Goal: Find specific page/section: Find specific page/section

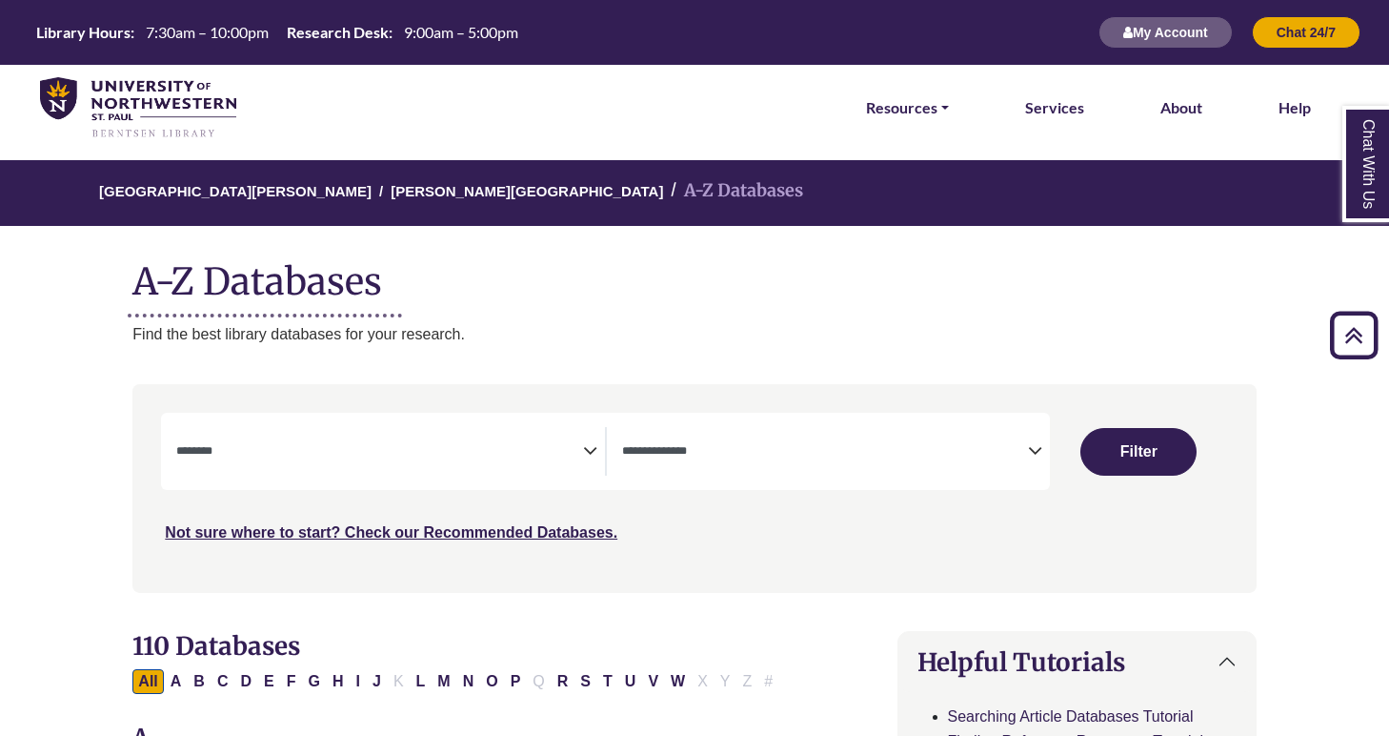
select select "Database Subject Filter"
select select "Database Types Filter"
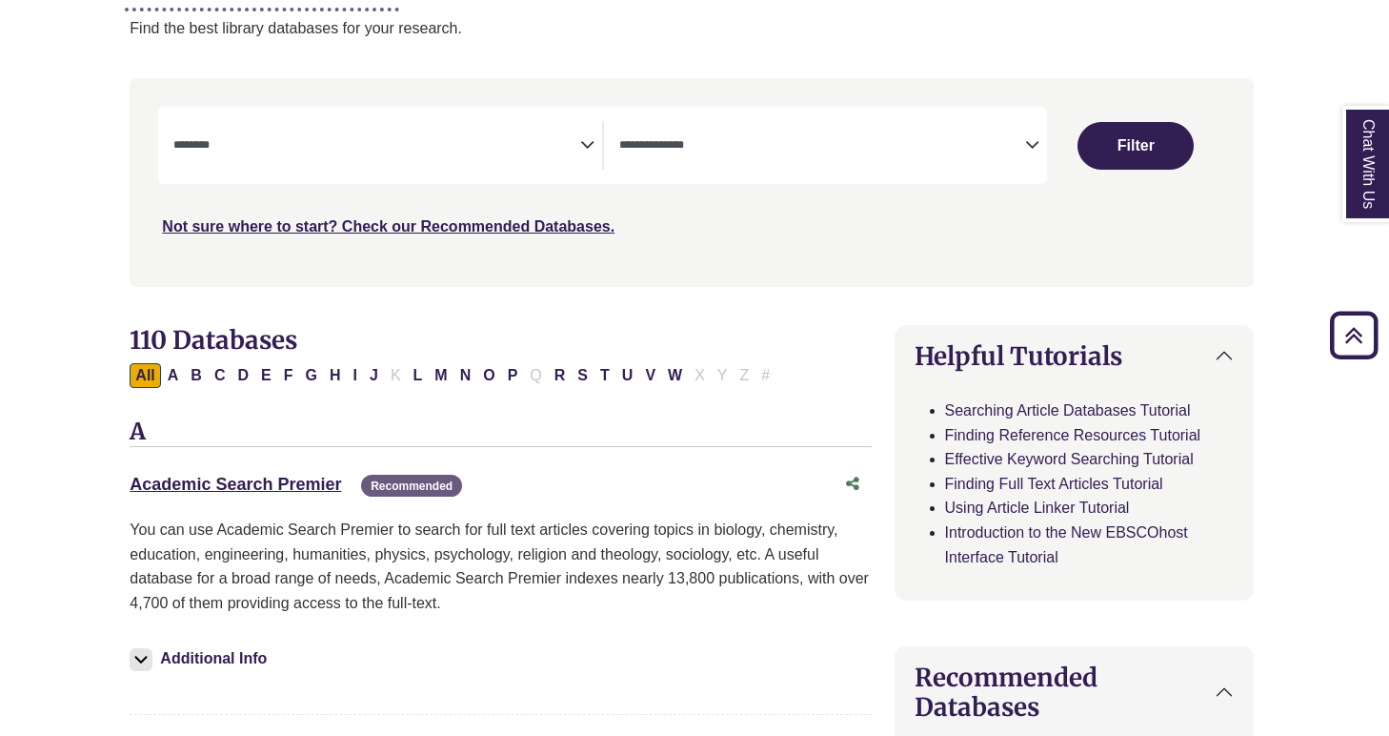
scroll to position [280, 3]
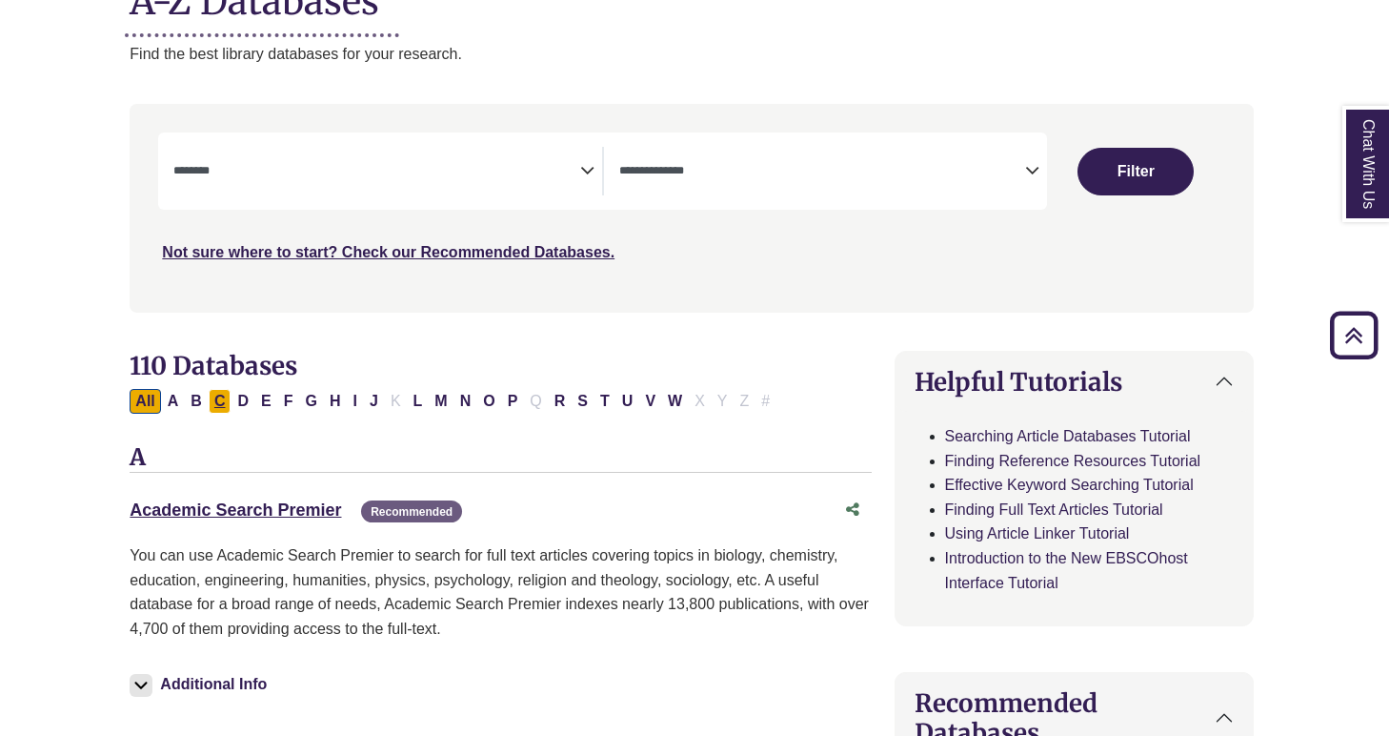
click at [222, 391] on button "C" at bounding box center [220, 401] width 23 height 25
select select "Database Subject Filter"
select select "Database Types Filter"
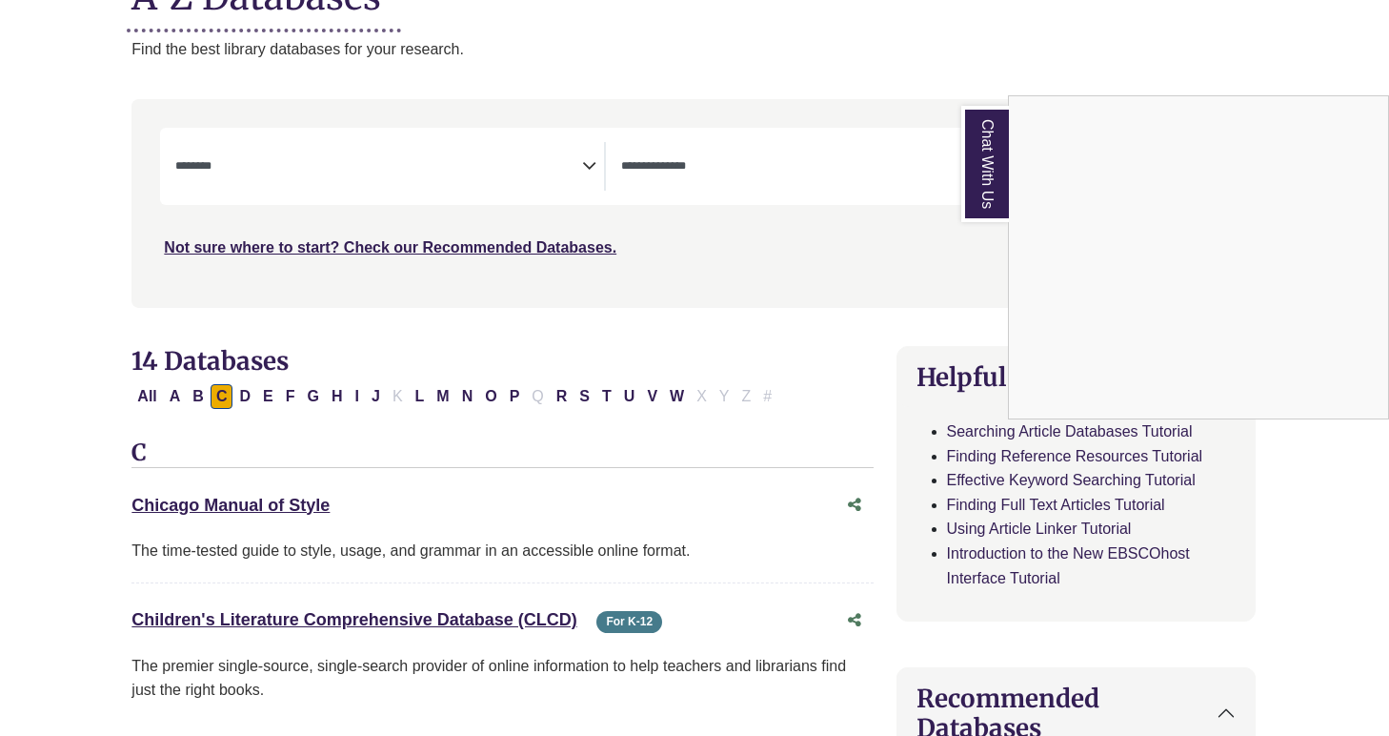
scroll to position [283, 1]
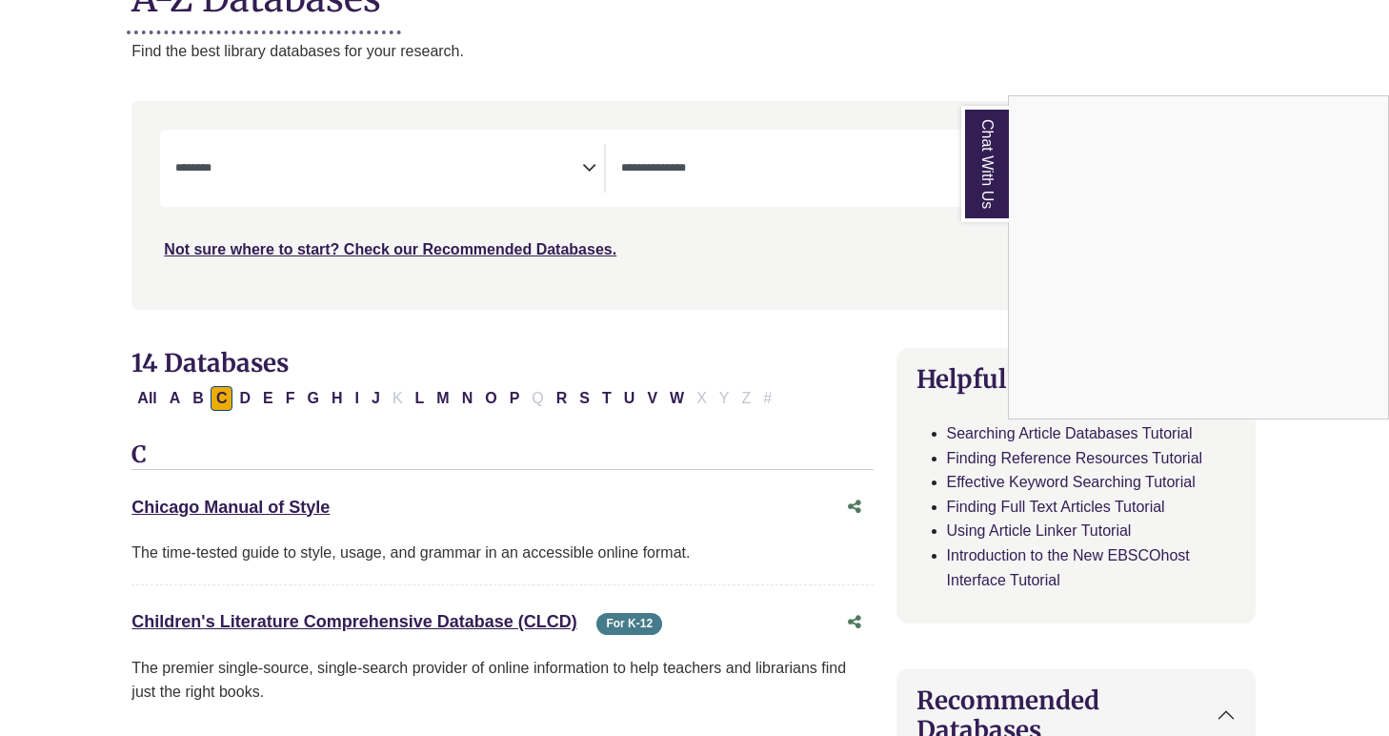
click at [514, 394] on div "Chat With Us" at bounding box center [694, 368] width 1389 height 736
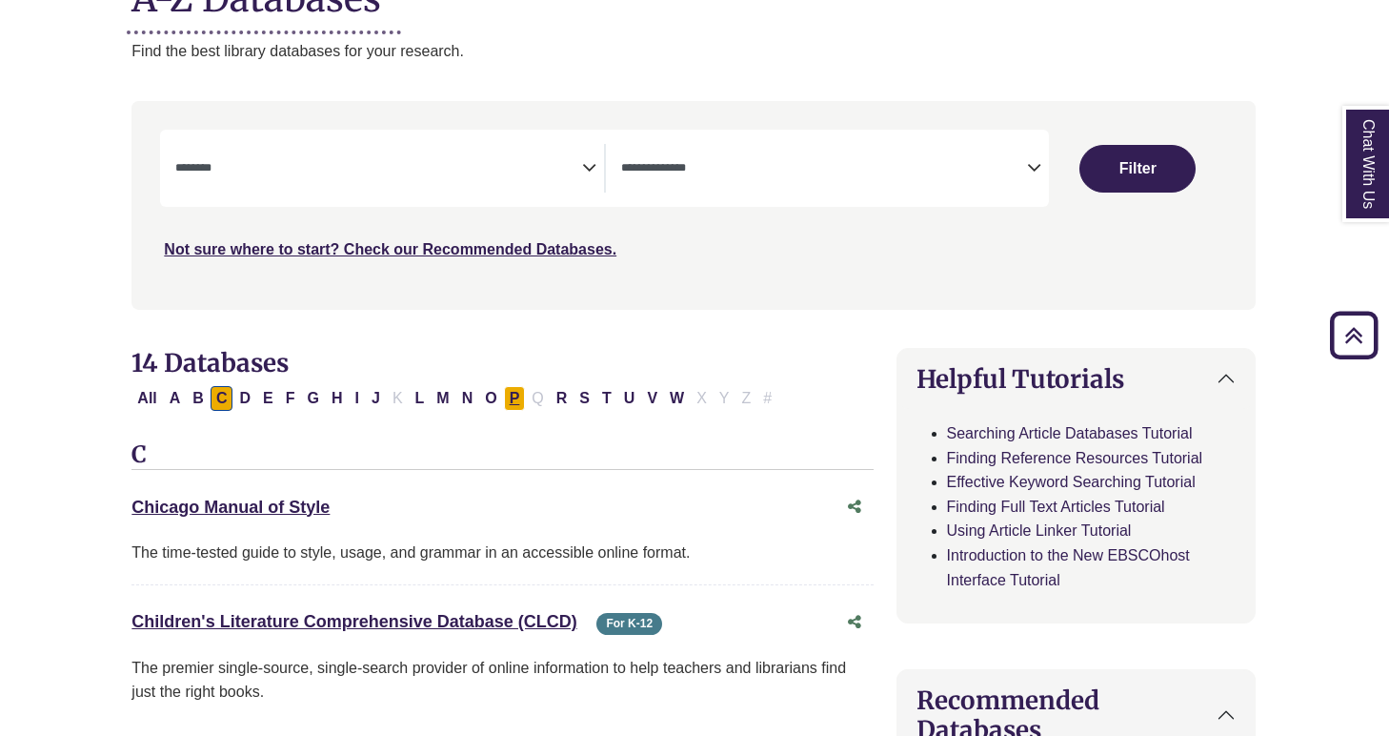
click at [514, 397] on button "P" at bounding box center [515, 398] width 22 height 25
select select "Database Subject Filter"
select select "Database Types Filter"
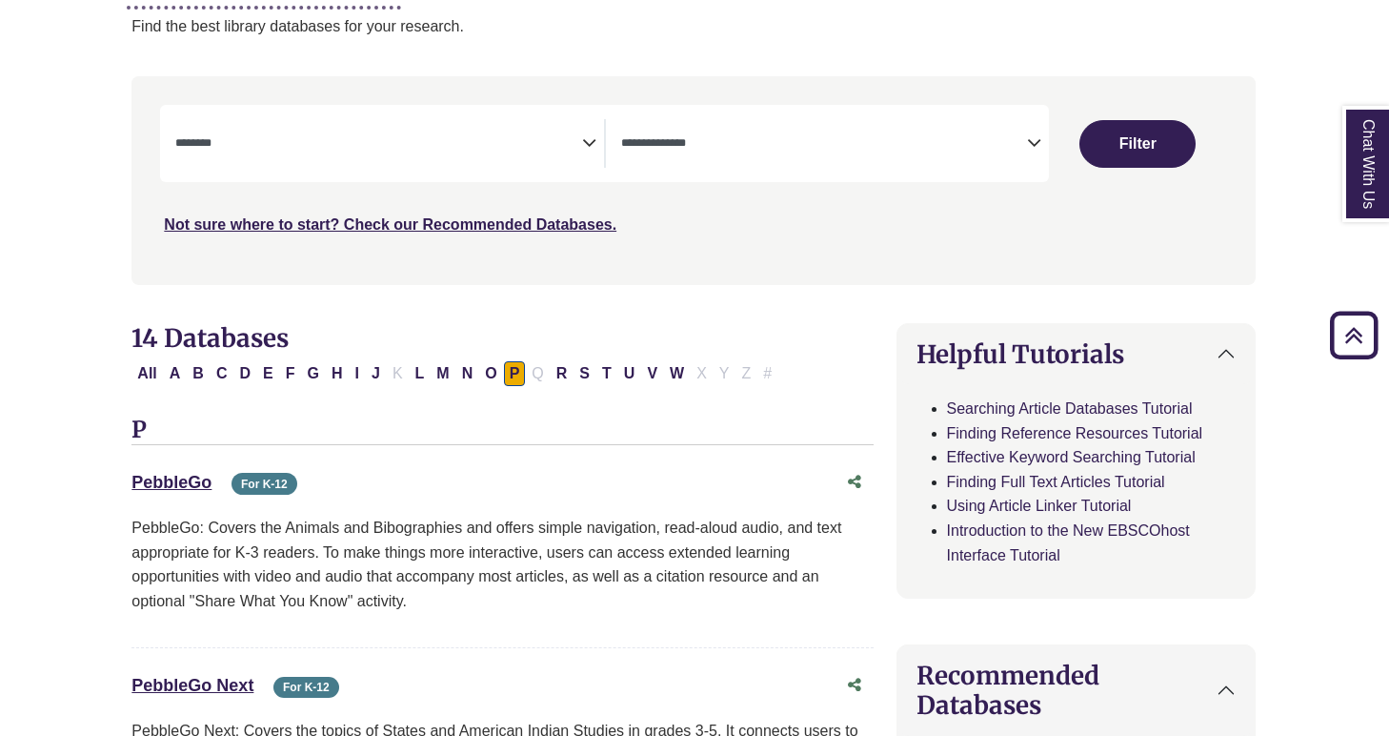
scroll to position [307, 1]
click at [173, 362] on button "A" at bounding box center [175, 374] width 23 height 25
select select "Database Subject Filter"
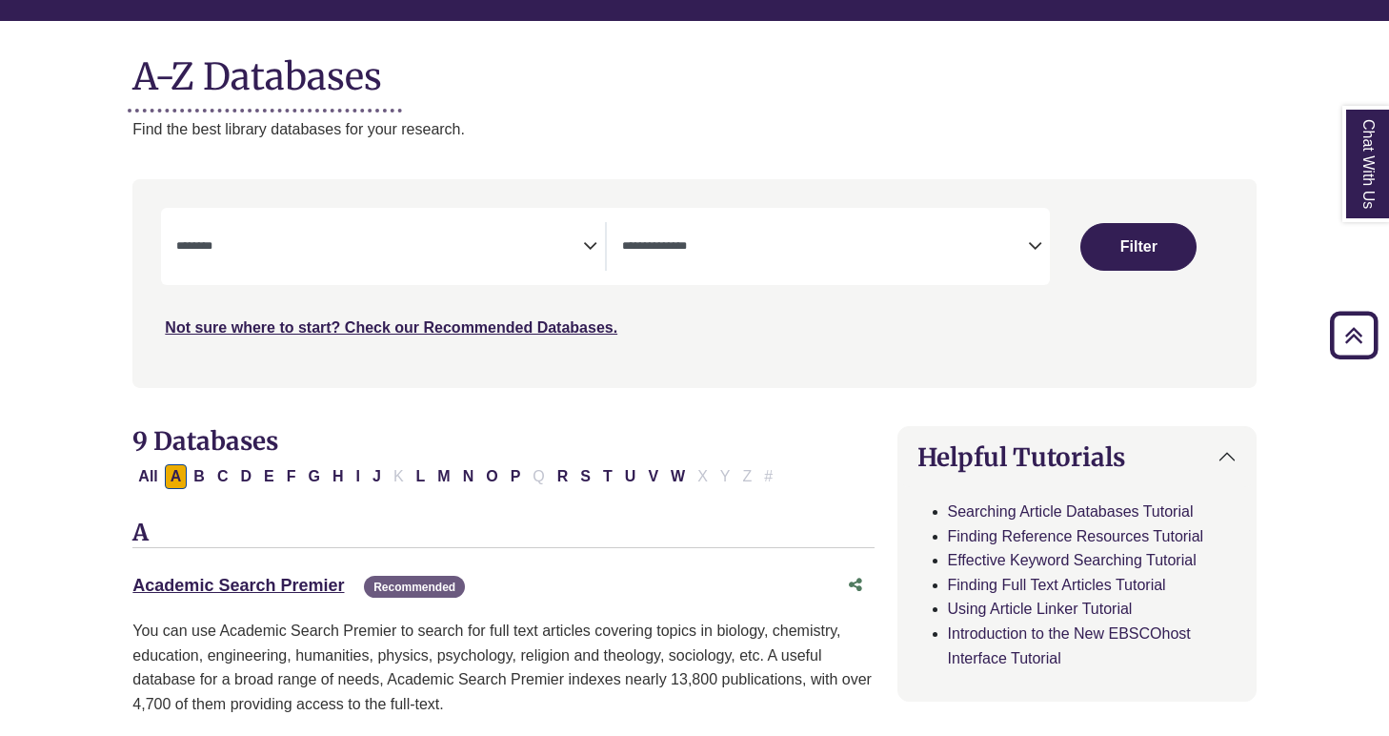
scroll to position [193, 0]
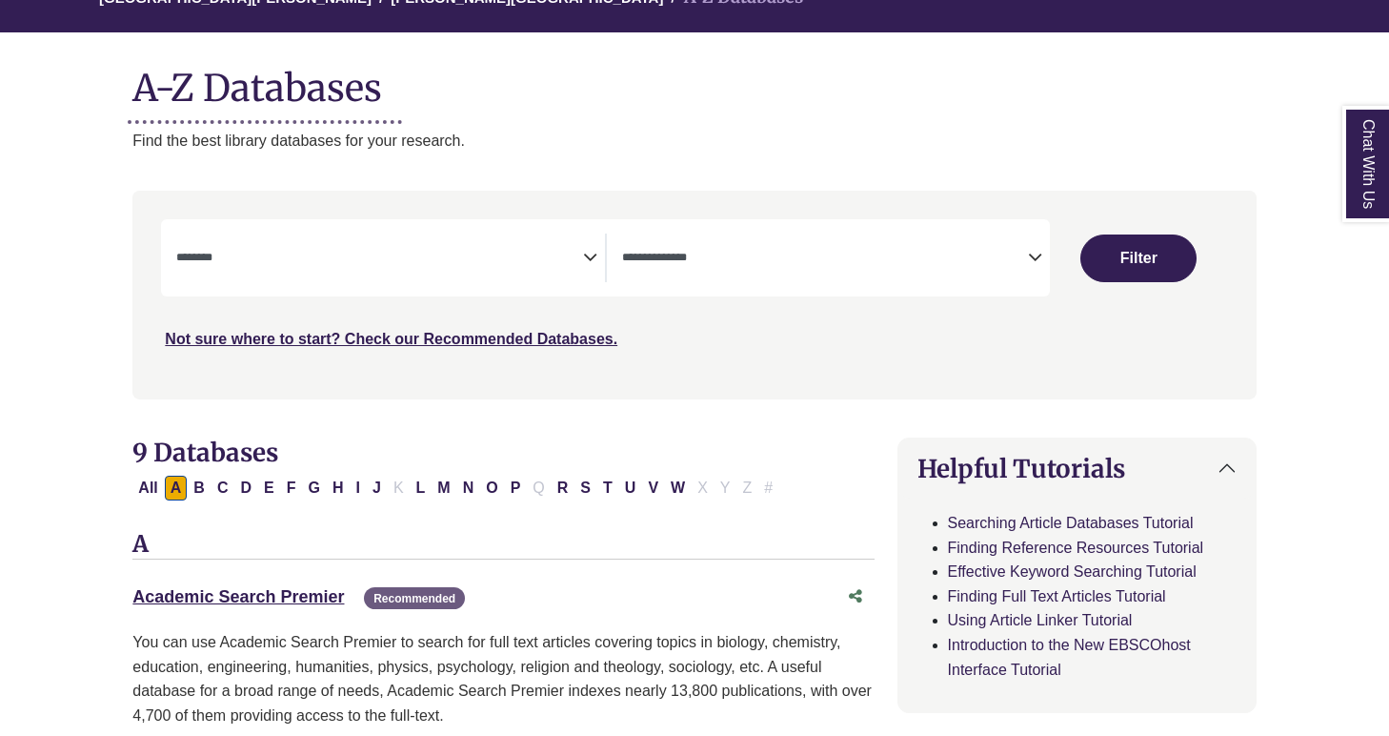
click at [1035, 253] on icon "Search filters" at bounding box center [1035, 254] width 14 height 29
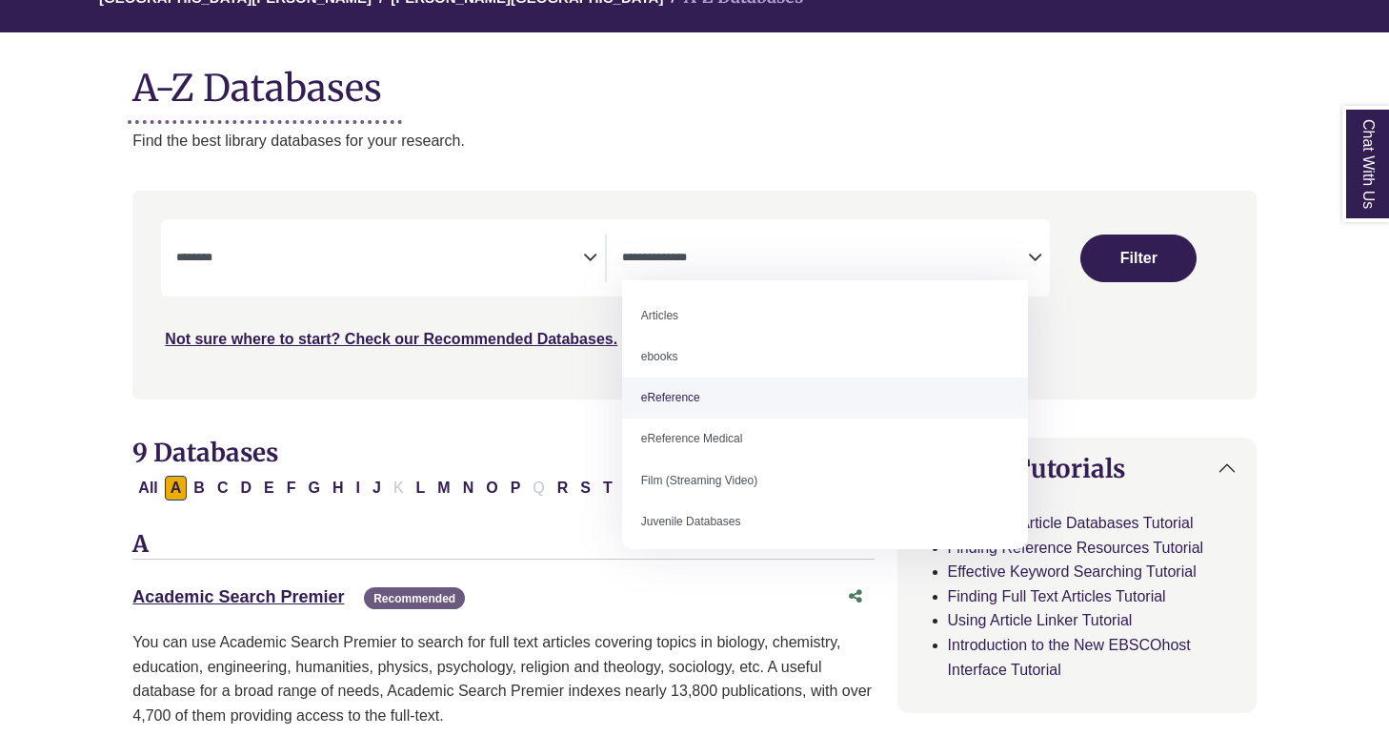
select select "*****"
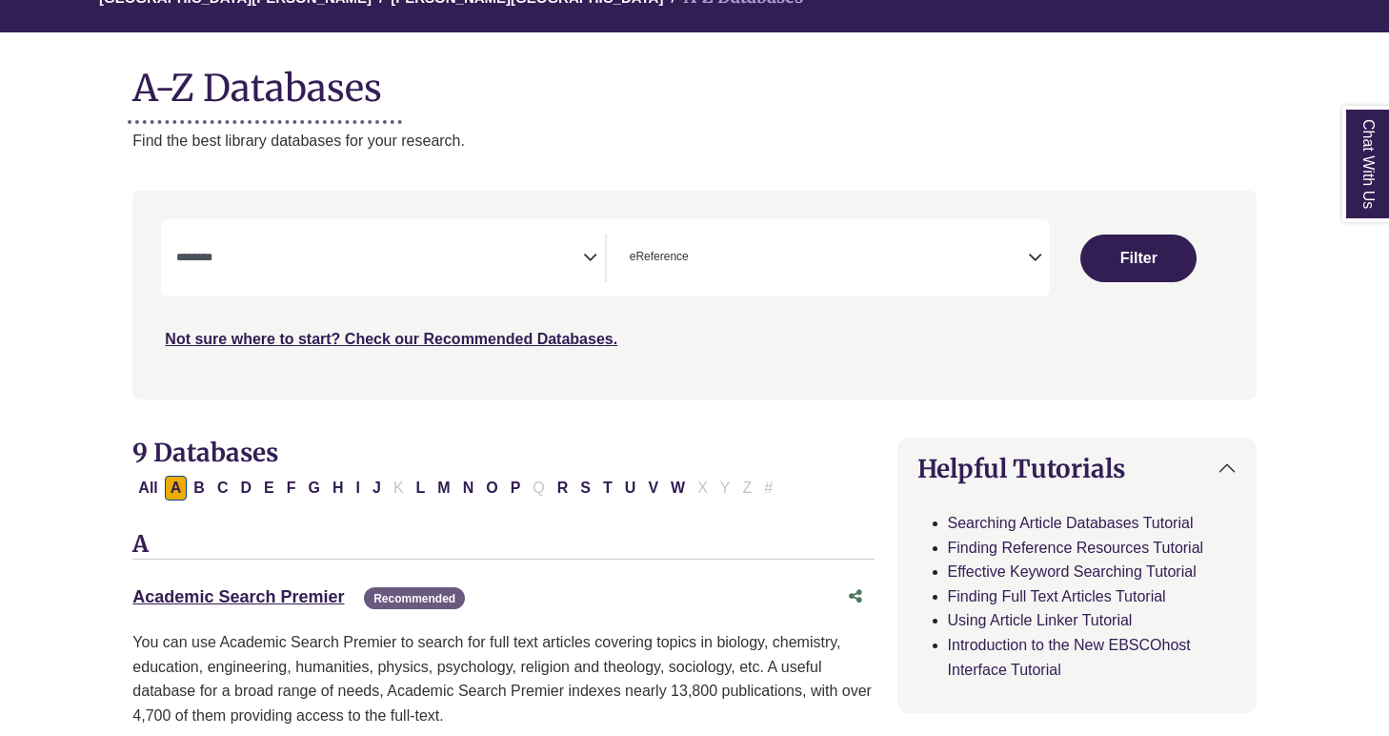
click at [588, 257] on icon "Search filters" at bounding box center [590, 254] width 14 height 29
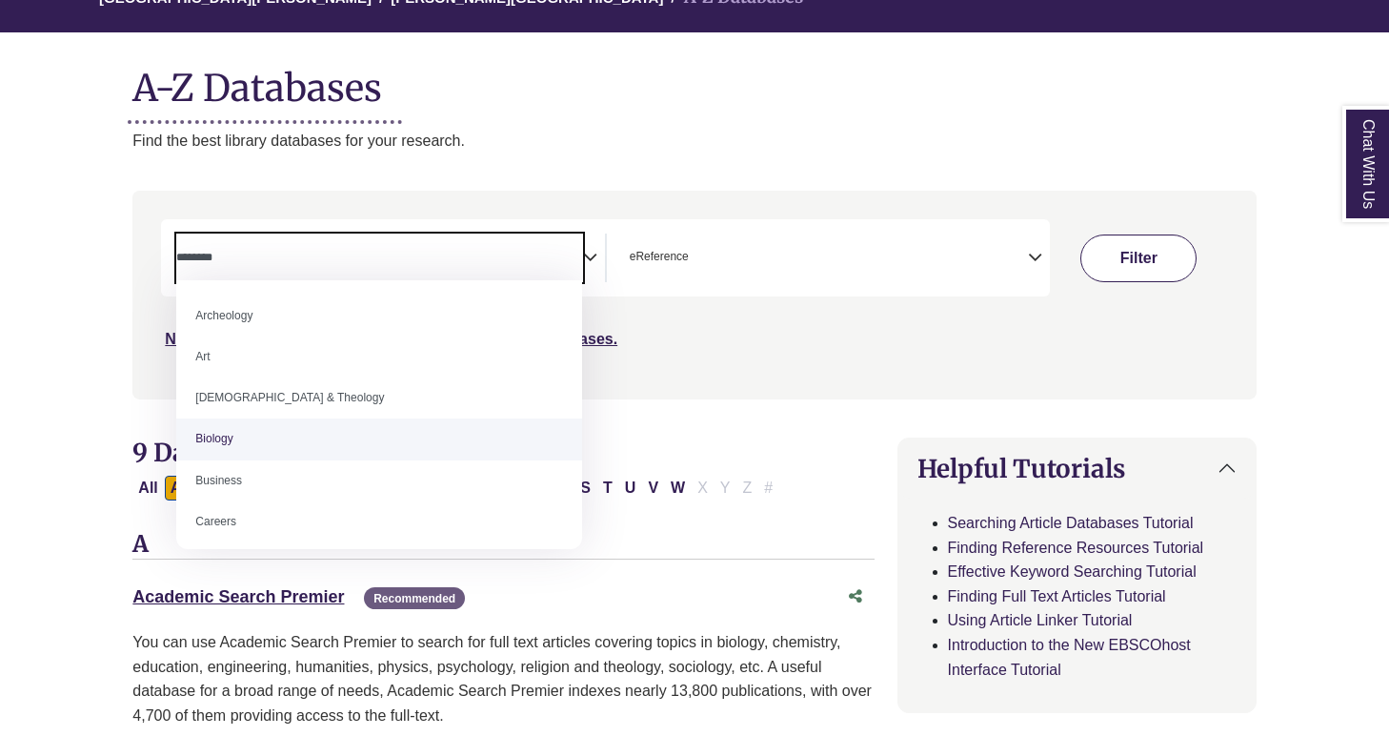
scroll to position [0, 0]
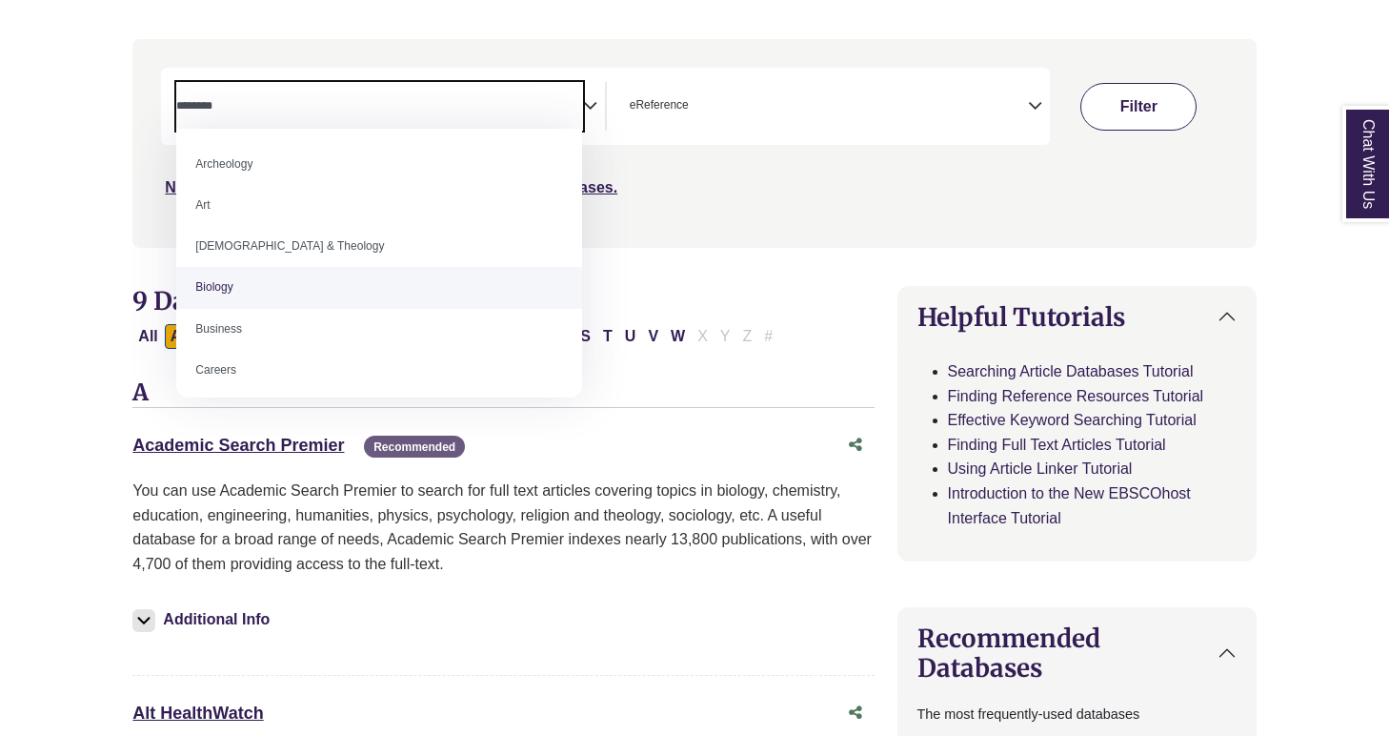
click at [1144, 267] on div "**********" at bounding box center [694, 157] width 1146 height 236
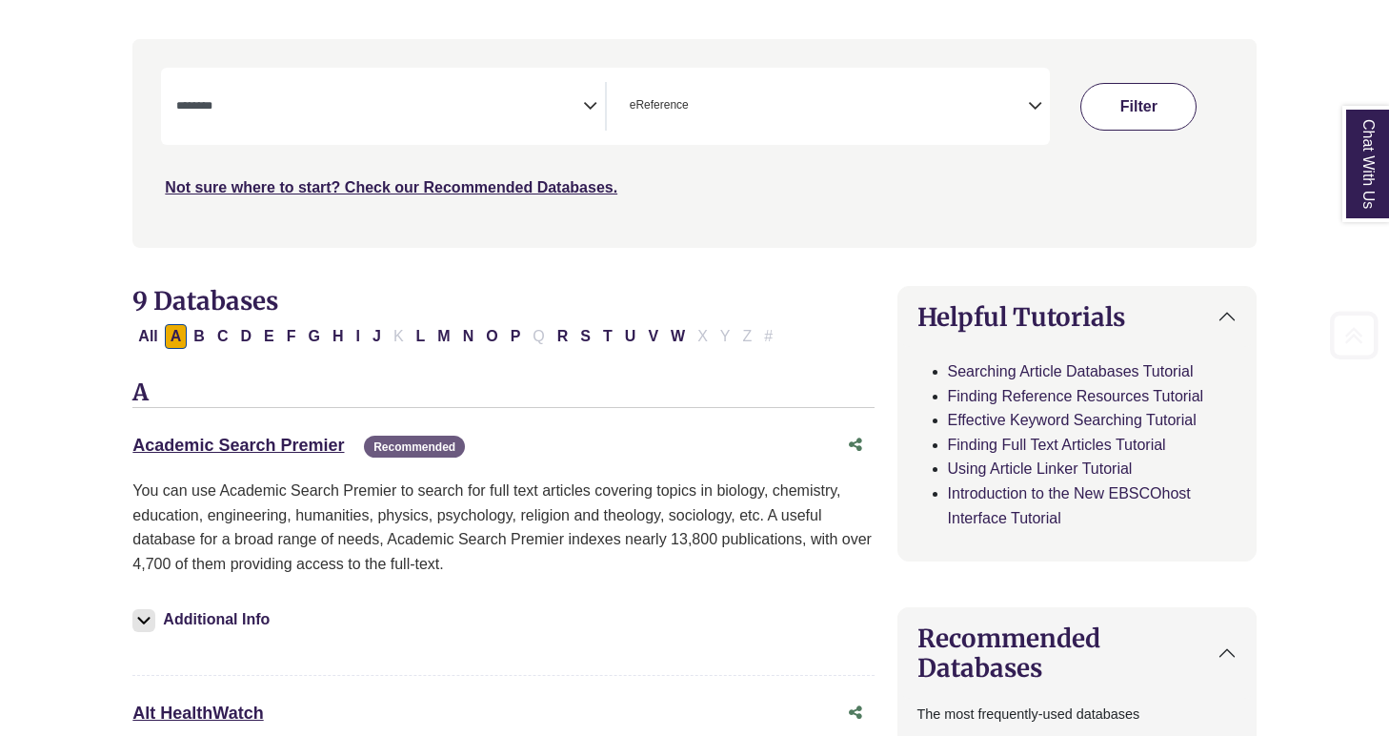
scroll to position [363, 0]
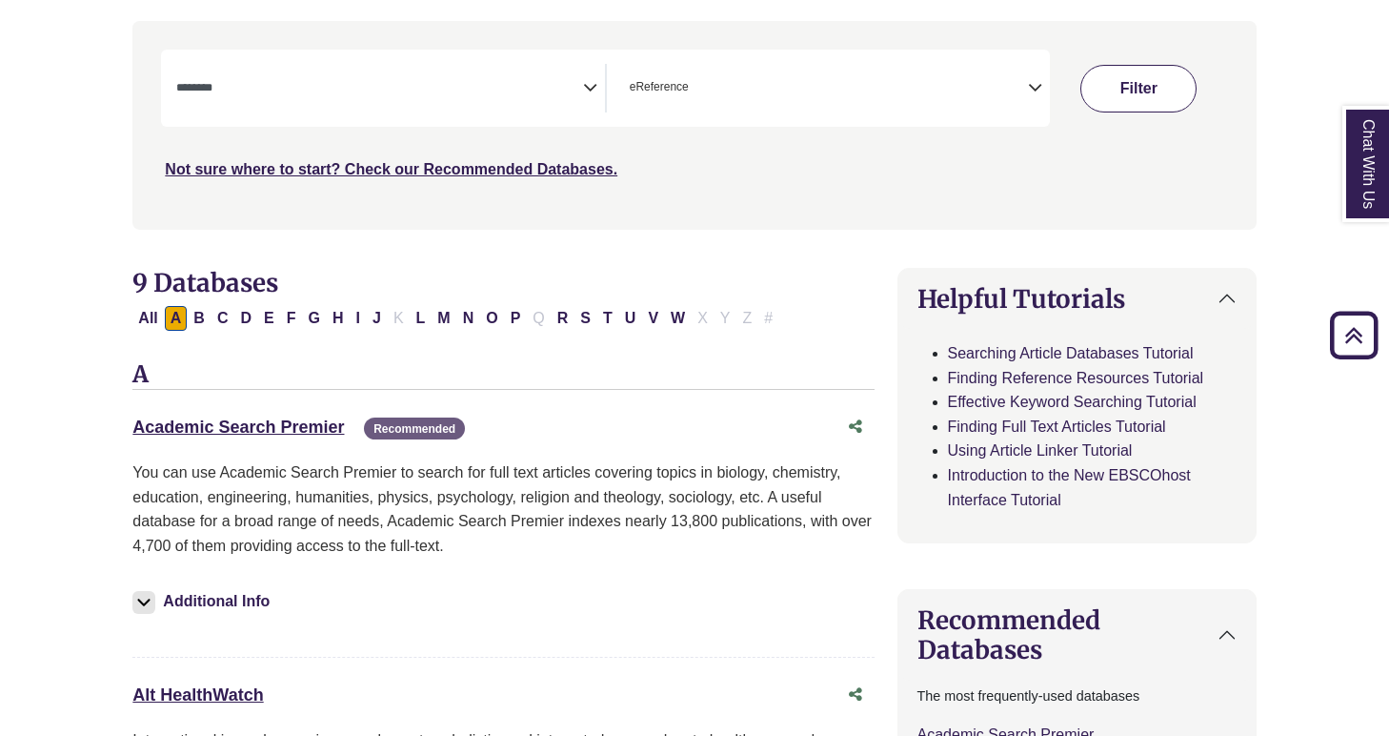
click at [1128, 92] on button "Filter" at bounding box center [1138, 89] width 116 height 48
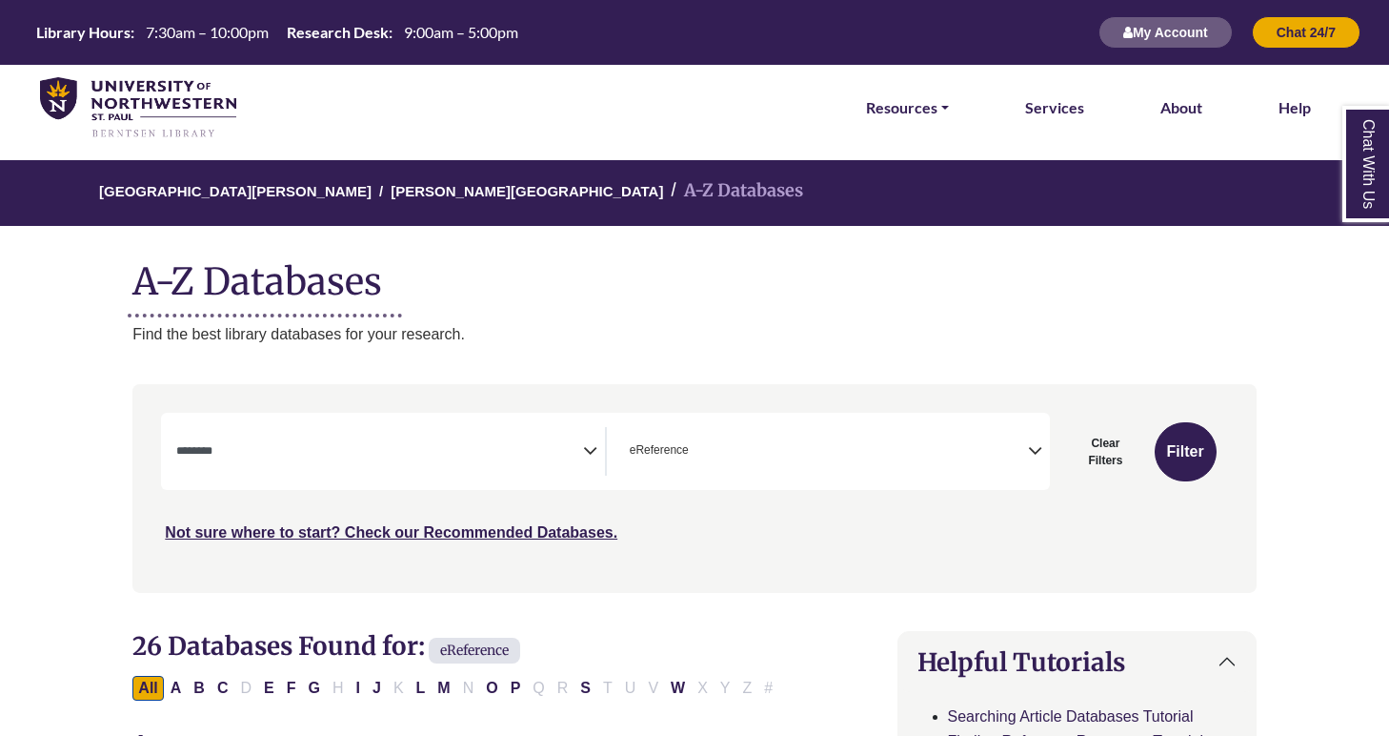
click at [1027, 453] on span "× eReference" at bounding box center [825, 451] width 406 height 49
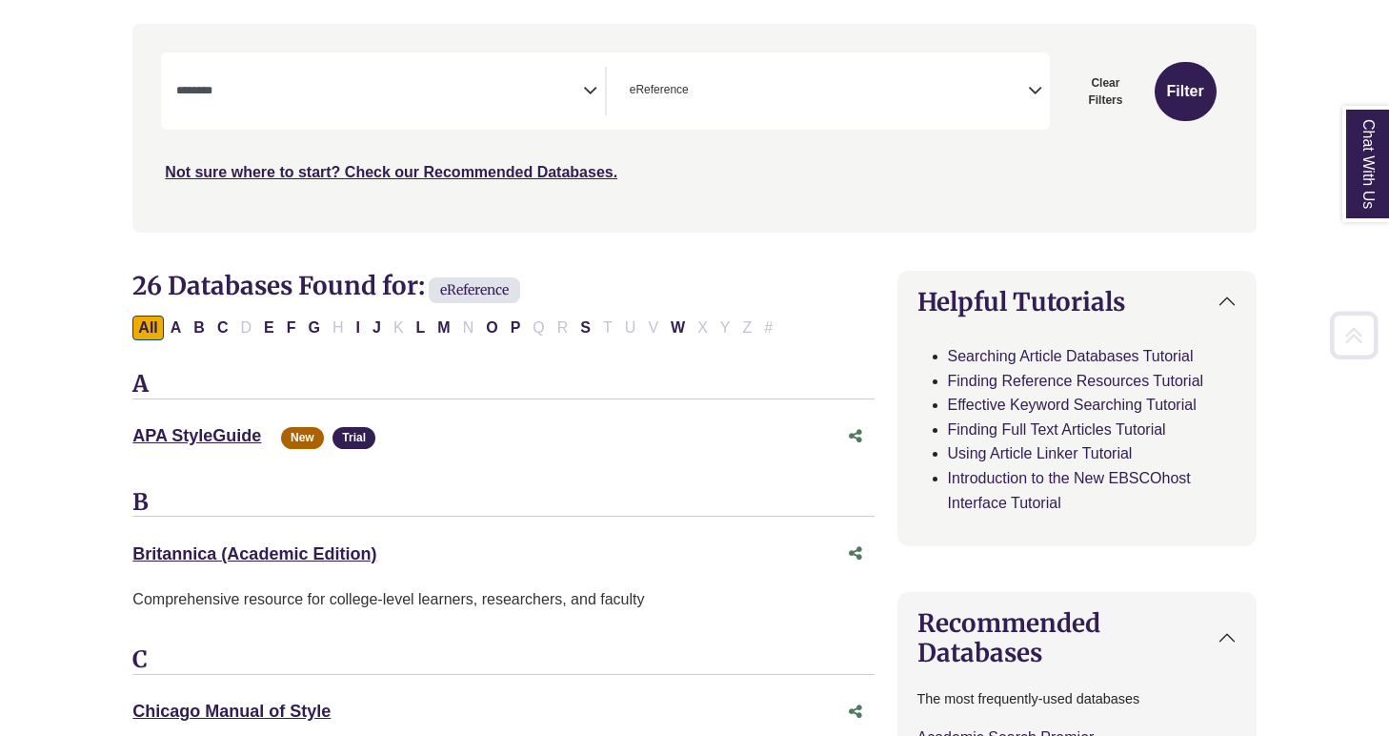
scroll to position [363, 0]
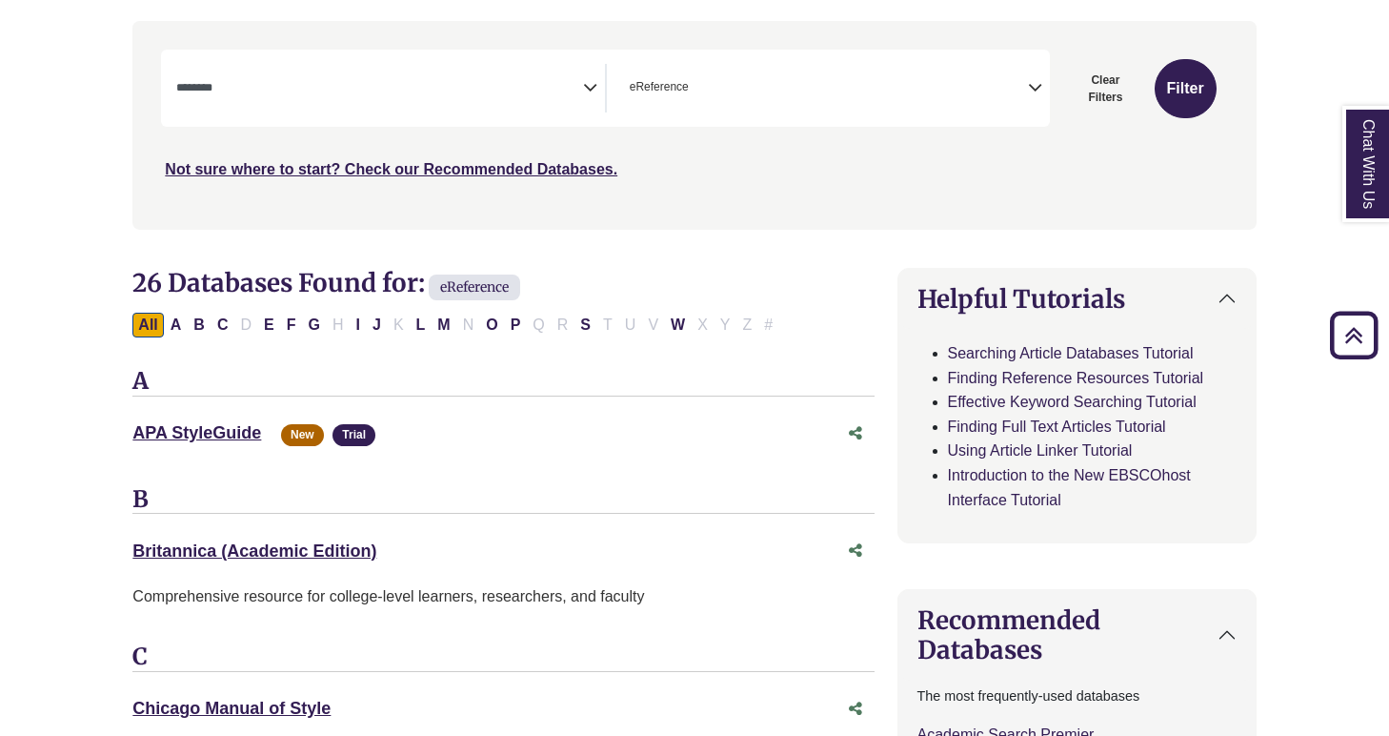
click at [1107, 86] on button "Clear Filters" at bounding box center [1105, 88] width 89 height 59
select select "Database Subject Filter"
select select "Database Types Filter"
select select "Database Subject Filter"
select select "Database Types Filter"
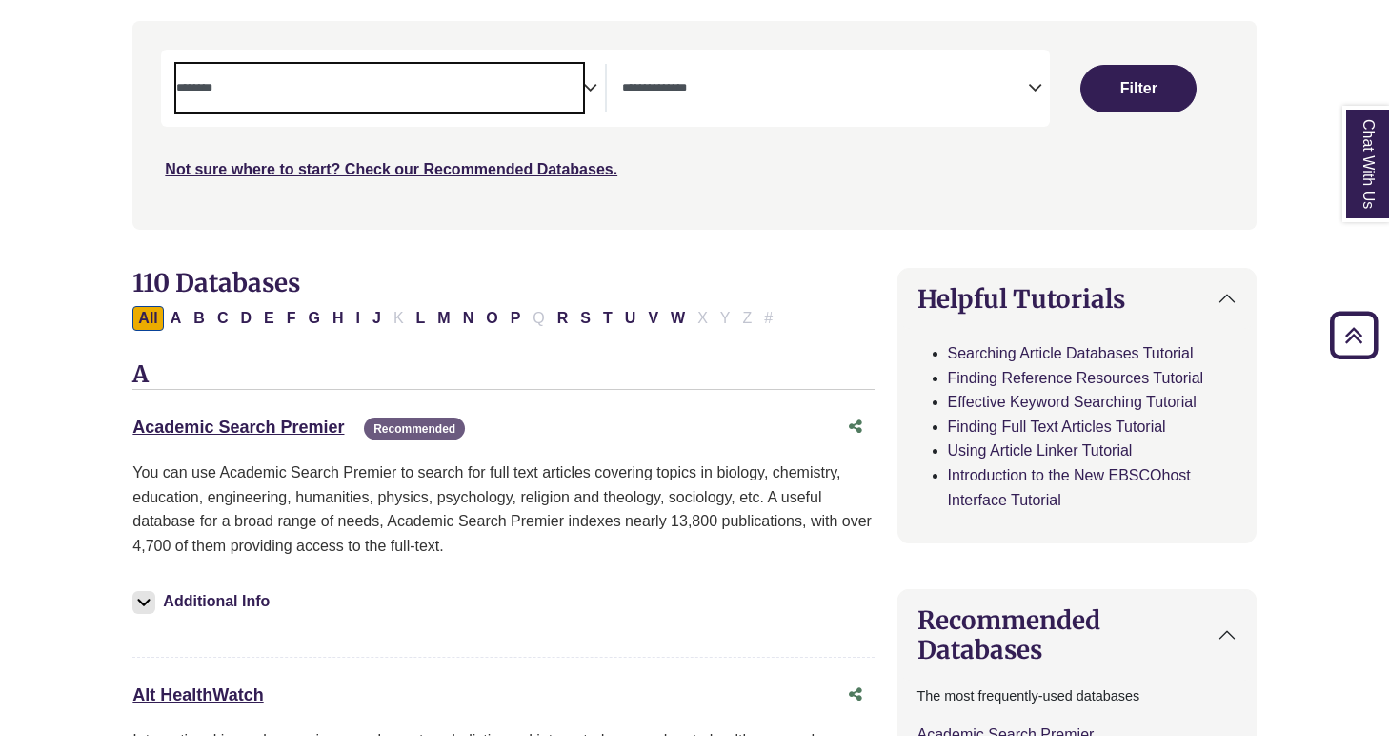
click at [421, 70] on span "Search filters" at bounding box center [379, 88] width 406 height 49
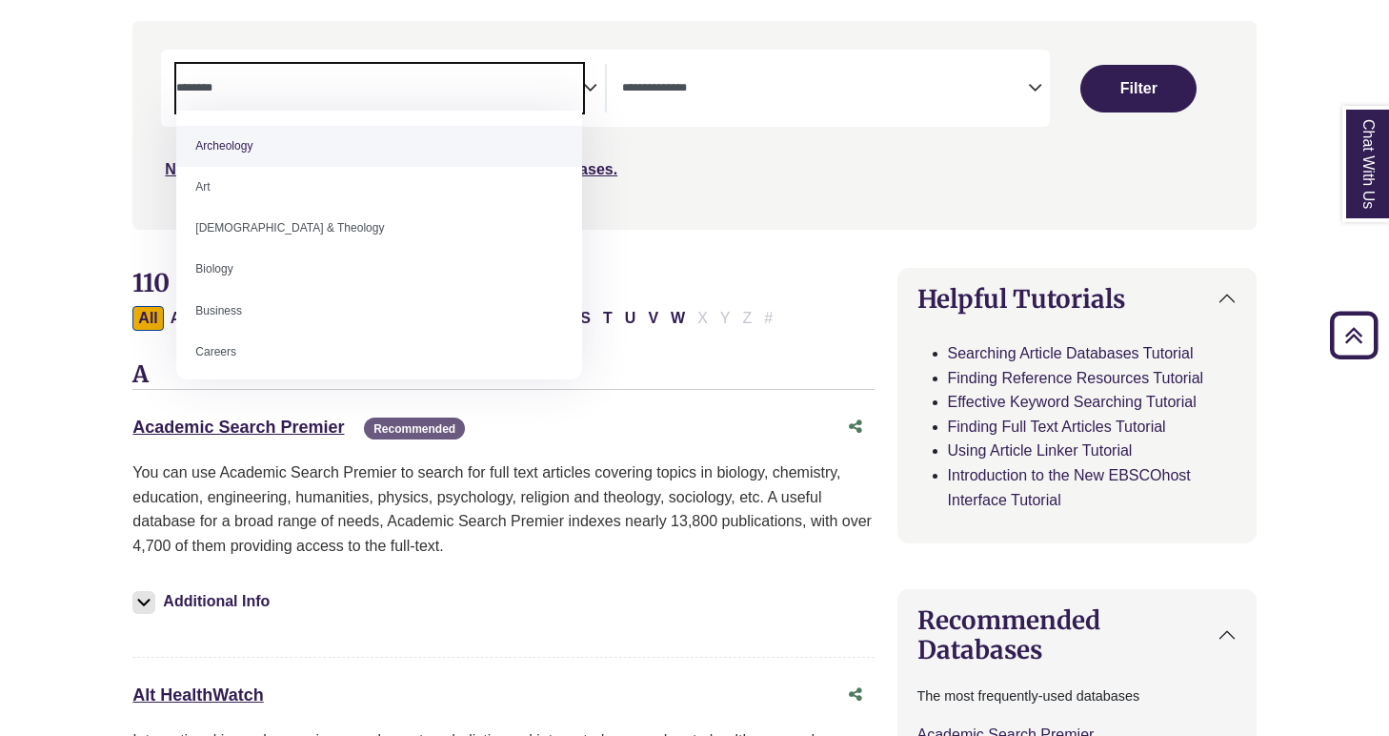
click at [650, 199] on div "Search filters" at bounding box center [694, 125] width 1100 height 192
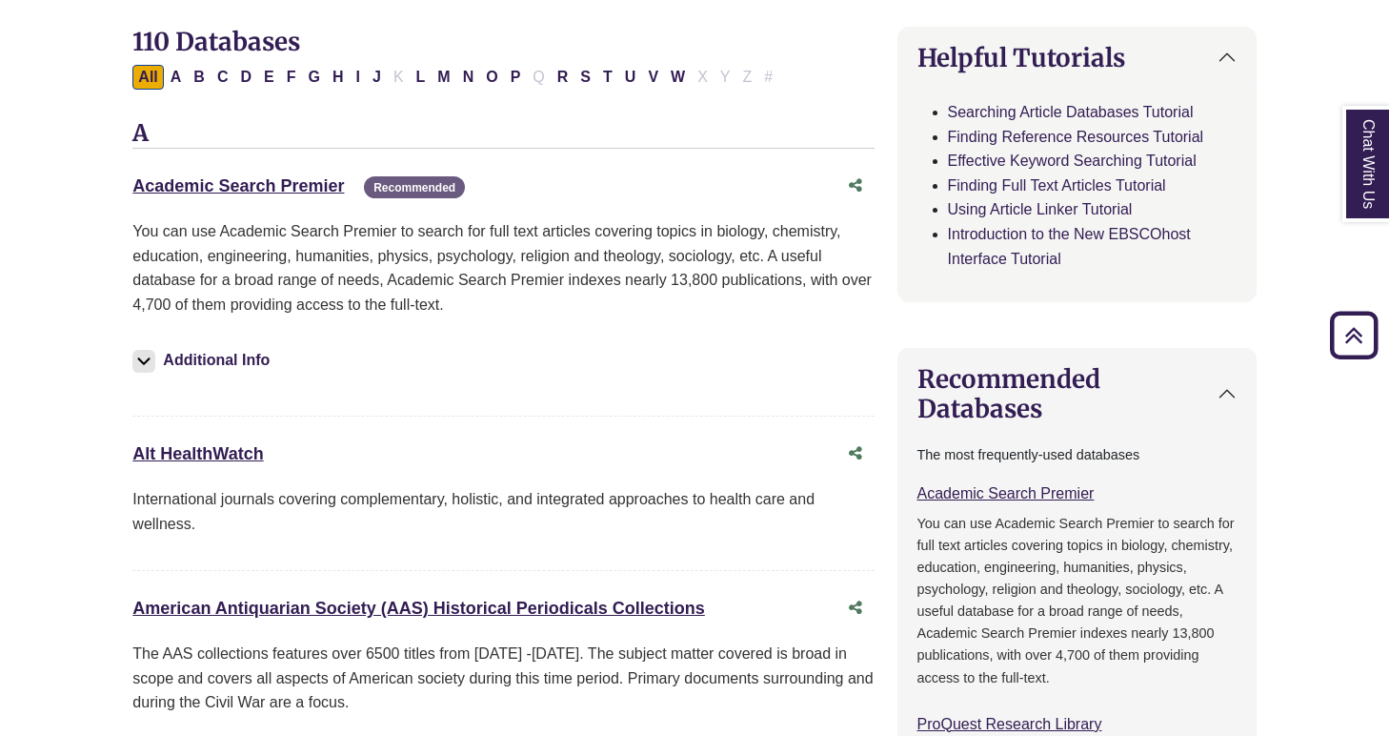
scroll to position [599, 0]
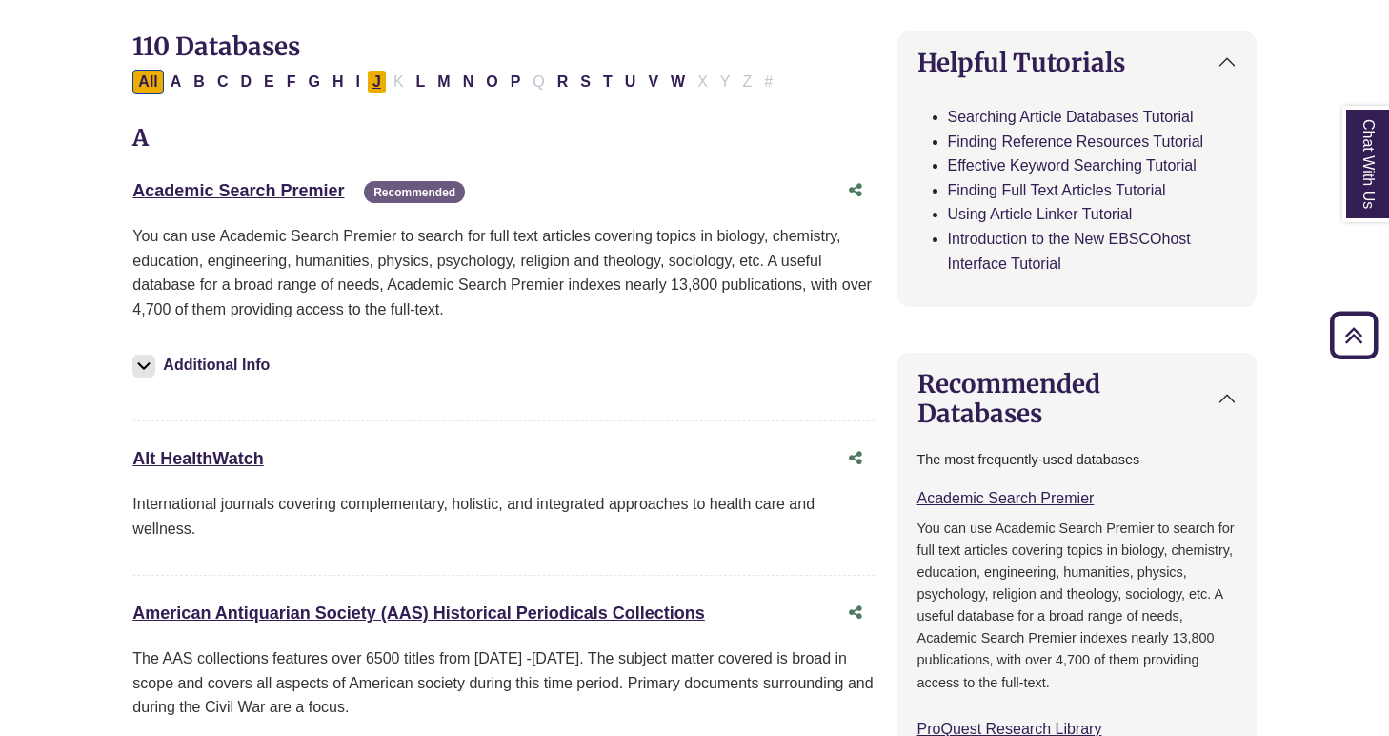
click at [374, 71] on button "J" at bounding box center [377, 82] width 20 height 25
select select "Database Subject Filter"
select select "Database Types Filter"
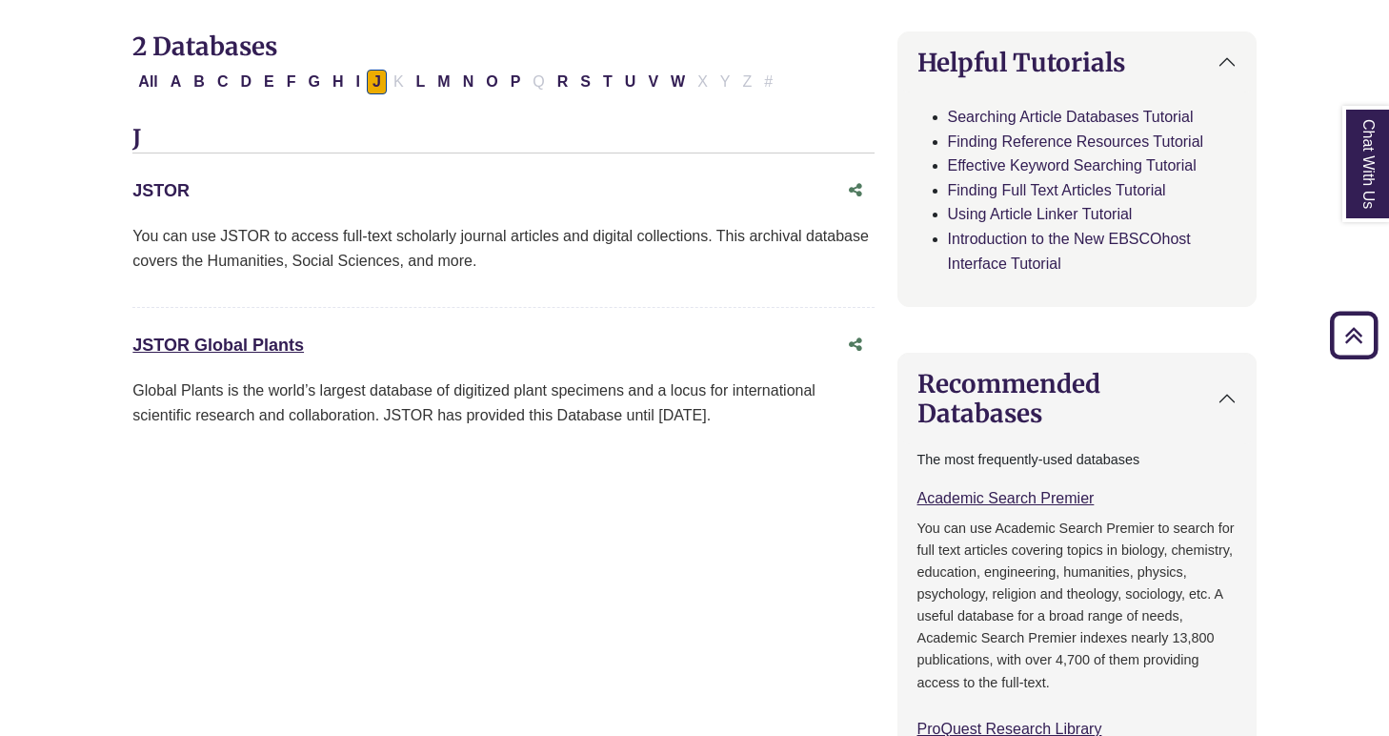
click at [147, 181] on link "JSTOR This link opens in a new window" at bounding box center [160, 190] width 57 height 19
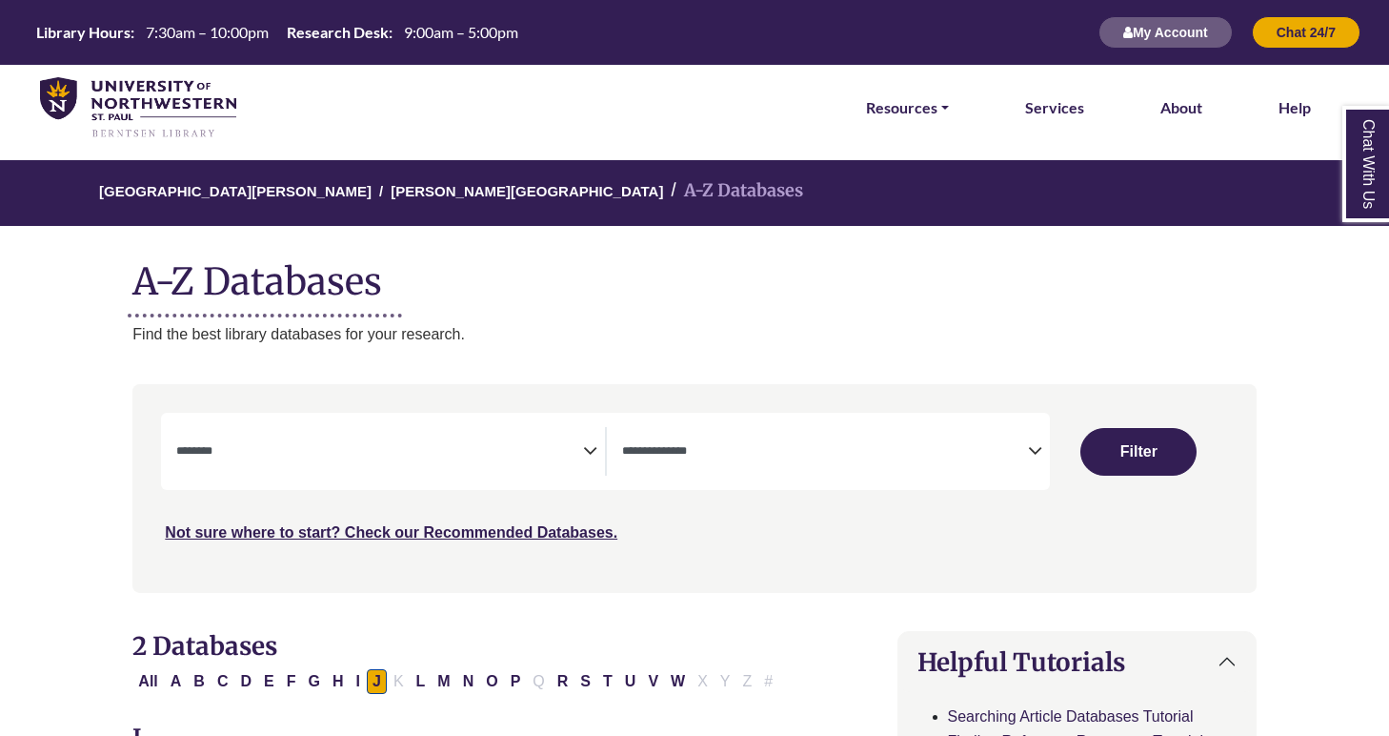
scroll to position [599, 0]
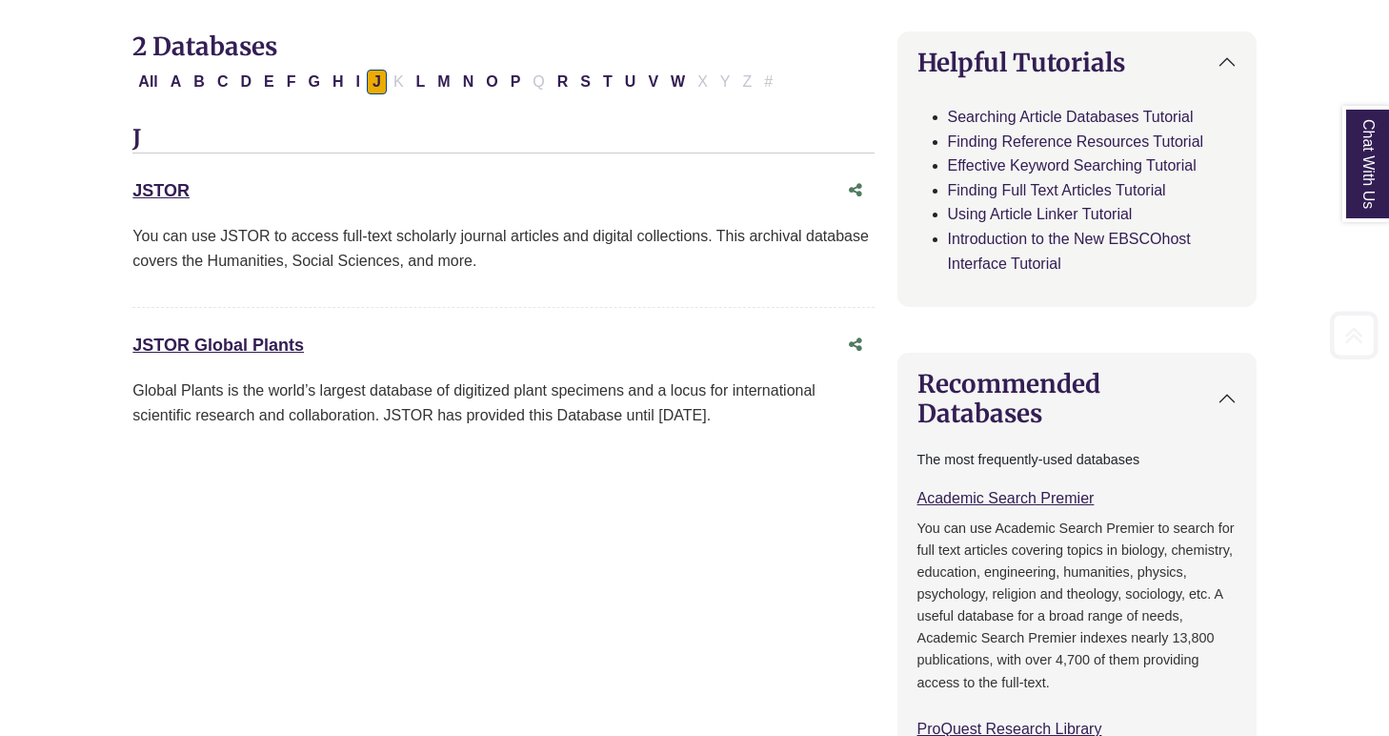
select select "Database Subject Filter"
select select "Database Types Filter"
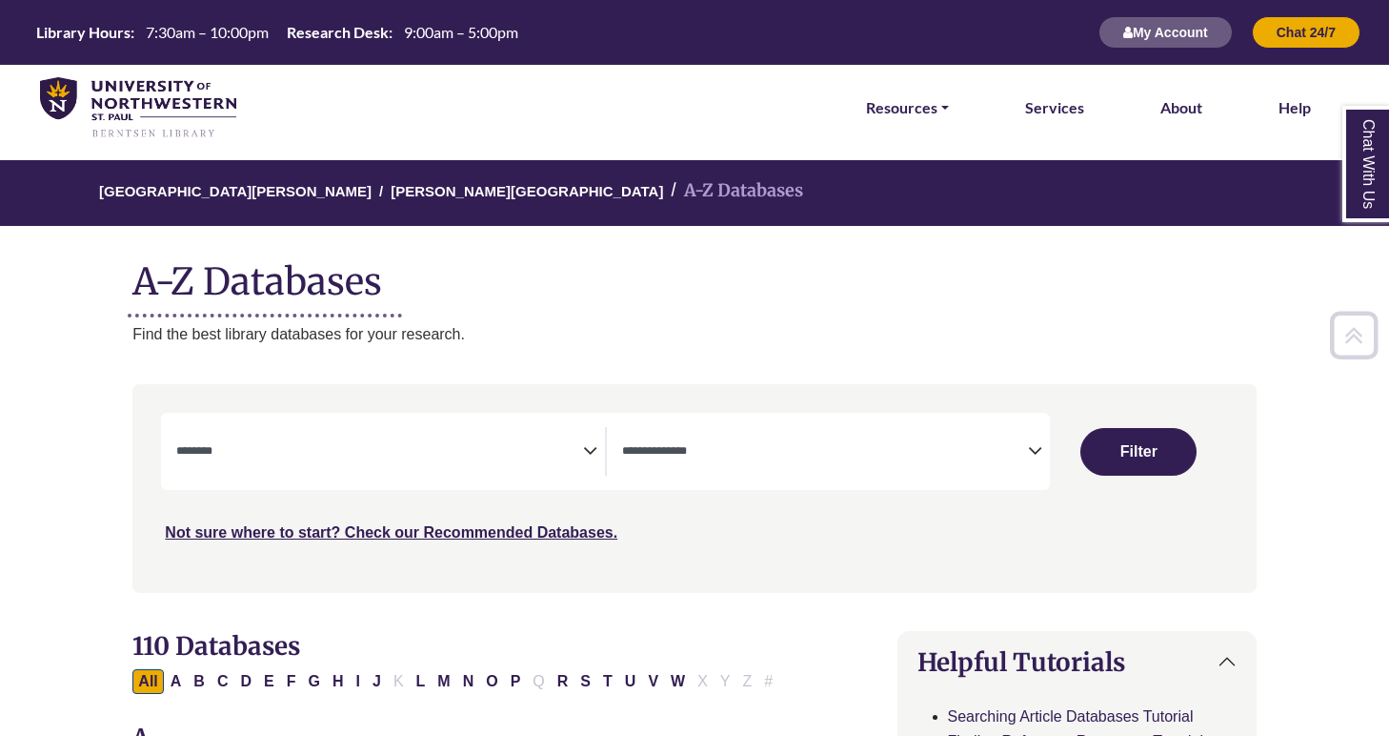
scroll to position [0, 0]
click at [131, 87] on img at bounding box center [138, 108] width 196 height 62
